Goal: Find specific page/section

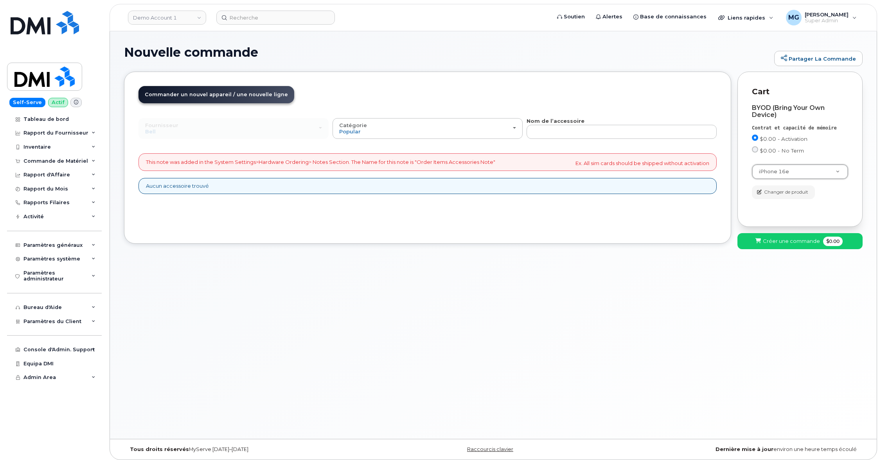
select select "3304"
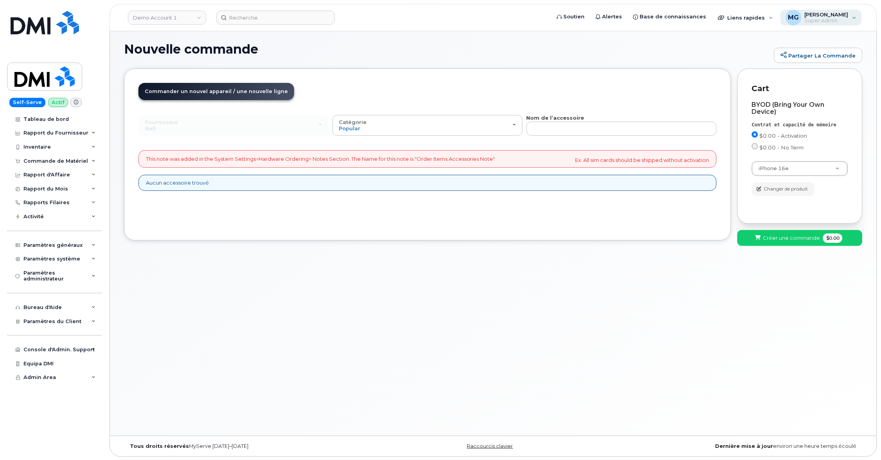
click at [856, 17] on div "MG Monique Garlington Super Admin" at bounding box center [822, 18] width 82 height 16
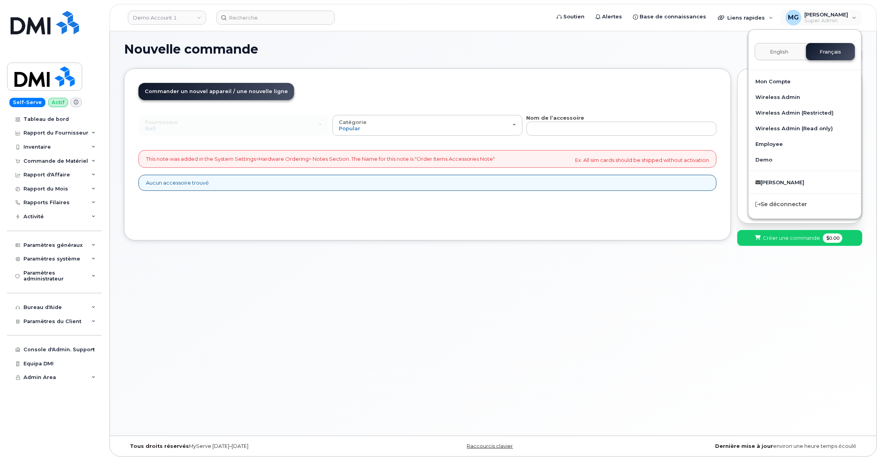
click at [784, 50] on span "English" at bounding box center [779, 52] width 18 height 6
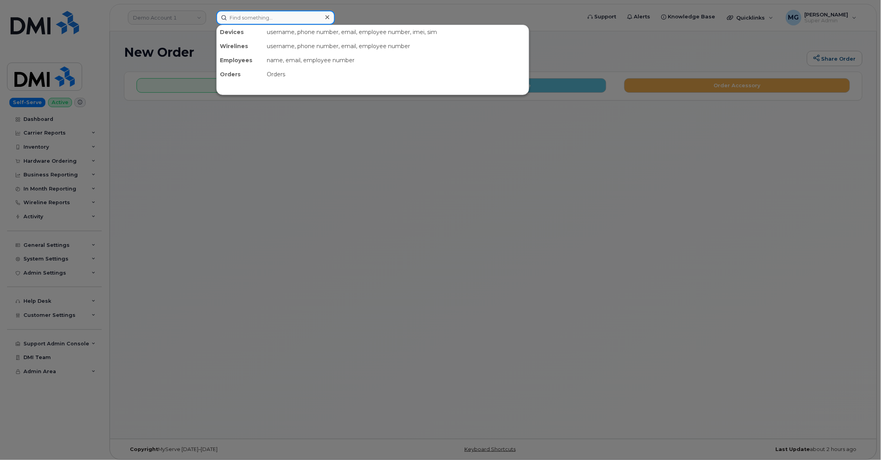
click at [236, 14] on input at bounding box center [275, 18] width 119 height 14
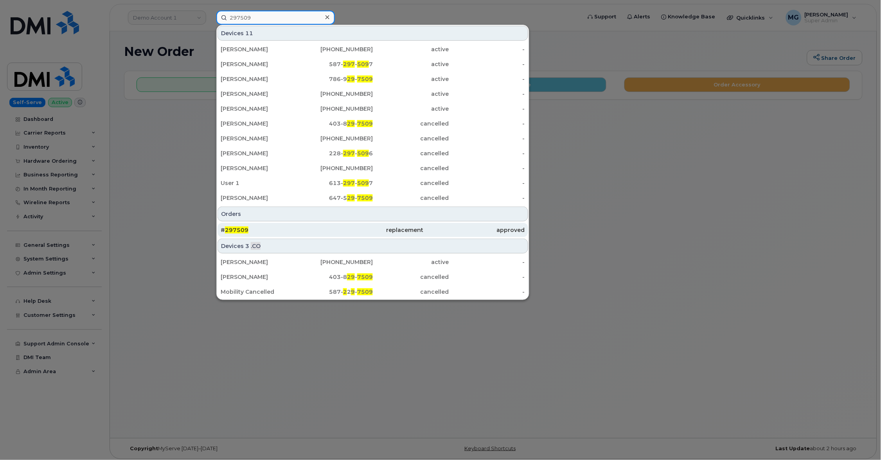
scroll to position [0, 0]
type input "297509"
click at [240, 227] on span "297509" at bounding box center [236, 230] width 23 height 7
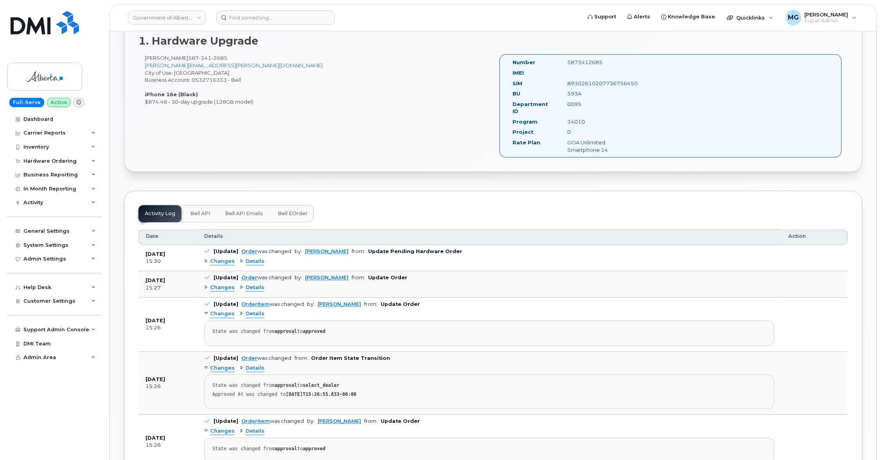
scroll to position [271, 0]
click at [194, 212] on span "Bell API" at bounding box center [200, 215] width 20 height 6
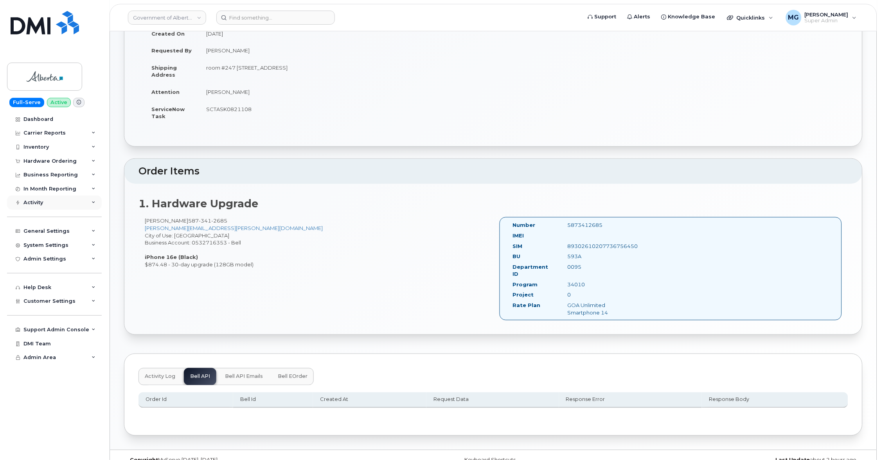
scroll to position [110, 0]
